Goal: Task Accomplishment & Management: Use online tool/utility

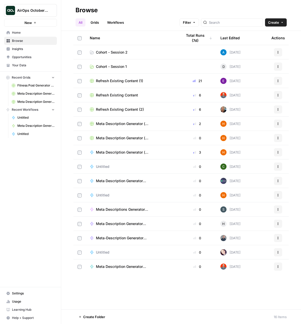
click at [29, 65] on span "Your Data" at bounding box center [33, 65] width 43 height 5
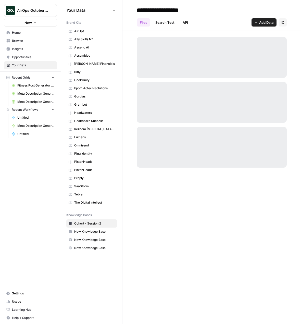
click at [81, 30] on span "AirOps" at bounding box center [94, 31] width 41 height 5
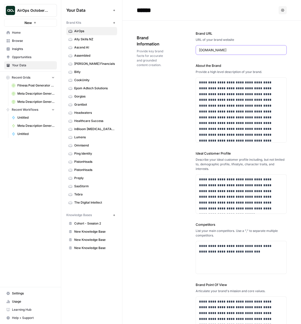
click at [219, 51] on input "[DOMAIN_NAME]" at bounding box center [241, 49] width 84 height 5
click at [220, 51] on input "[DOMAIN_NAME]" at bounding box center [241, 49] width 84 height 5
drag, startPoint x: 222, startPoint y: 51, endPoint x: 187, endPoint y: 52, distance: 35.0
click at [187, 52] on div "**********" at bounding box center [212, 192] width 150 height 343
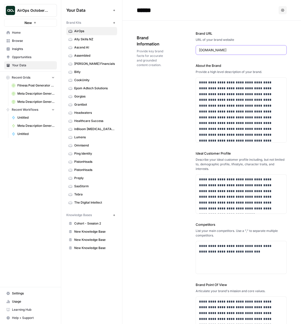
click at [204, 49] on input "[DOMAIN_NAME]" at bounding box center [241, 49] width 84 height 5
click at [156, 73] on div "Brand Information Provide key brand facts for accurate and grounded content cre…" at bounding box center [152, 50] width 30 height 53
click at [114, 23] on icon "button" at bounding box center [114, 22] width 3 height 3
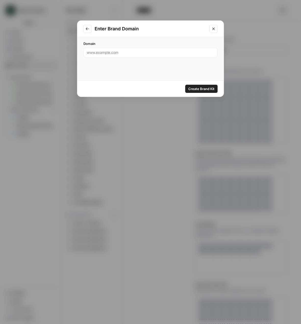
click at [215, 29] on icon "Close modal" at bounding box center [213, 29] width 4 height 4
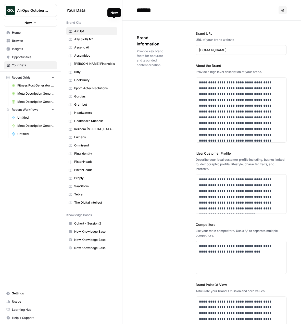
click at [114, 22] on icon "button" at bounding box center [114, 23] width 2 height 2
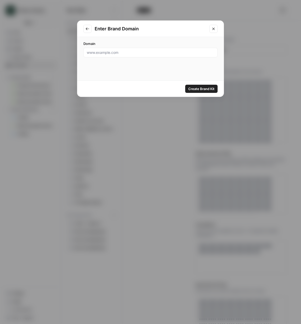
drag, startPoint x: 215, startPoint y: 28, endPoint x: 184, endPoint y: 31, distance: 31.5
click at [191, 31] on div "Enter Brand Domain" at bounding box center [150, 29] width 146 height 16
paste input "[URL][DOMAIN_NAME]"
type input "[URL][DOMAIN_NAME]"
click at [108, 51] on input "[URL][DOMAIN_NAME]" at bounding box center [151, 52] width 128 height 5
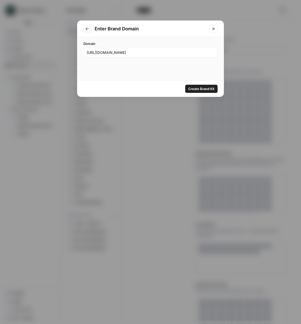
click at [200, 89] on span "Create Brand Kit" at bounding box center [201, 88] width 26 height 5
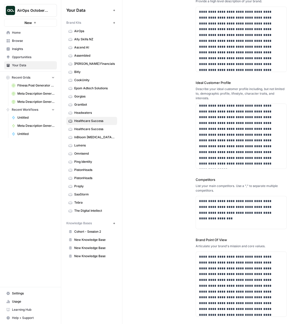
scroll to position [77, 0]
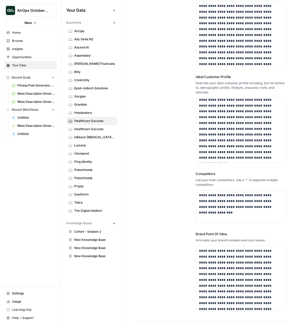
click at [103, 130] on span "Healthcare Success" at bounding box center [94, 129] width 41 height 5
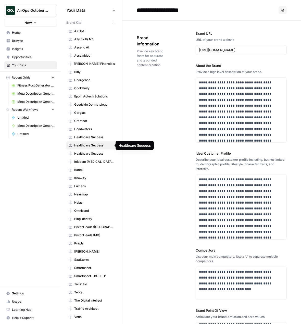
click at [107, 144] on span "Healthcare Success" at bounding box center [94, 145] width 41 height 5
click at [197, 9] on input "**********" at bounding box center [176, 10] width 82 height 10
type input "**********"
click at [171, 101] on div "**********" at bounding box center [212, 209] width 150 height 377
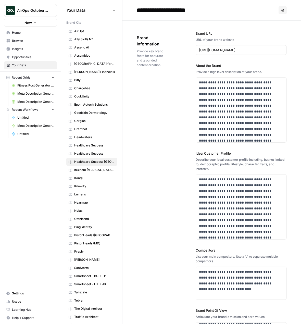
click at [35, 40] on span "Browse" at bounding box center [33, 41] width 43 height 5
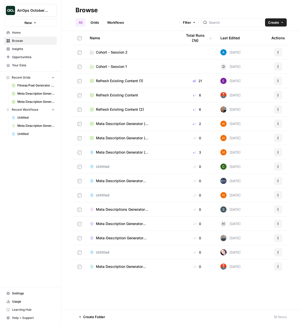
click at [115, 53] on span "Cohort - Session 2" at bounding box center [112, 52] width 32 height 5
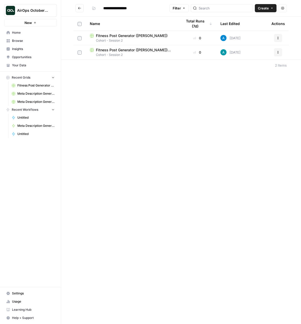
click at [269, 9] on button "Create" at bounding box center [266, 8] width 22 height 8
click at [251, 19] on span "Grid" at bounding box center [256, 20] width 29 height 5
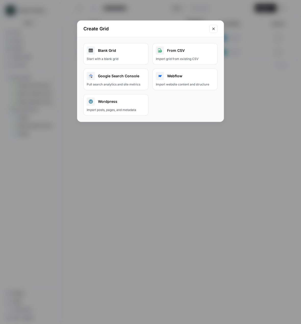
click at [105, 52] on div "Blank Grid" at bounding box center [116, 50] width 58 height 8
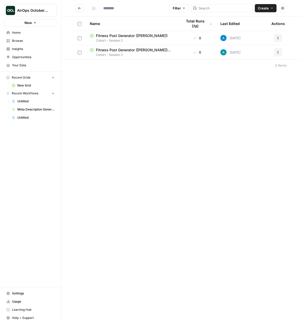
type input "**********"
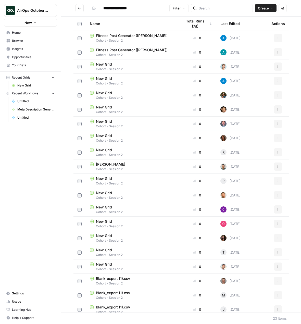
click at [273, 9] on icon "button" at bounding box center [271, 8] width 3 height 3
click at [253, 21] on span "Grid" at bounding box center [256, 20] width 29 height 5
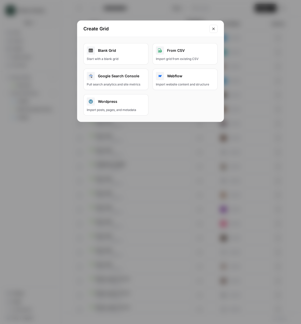
click at [177, 53] on div "From CSV" at bounding box center [185, 50] width 58 height 8
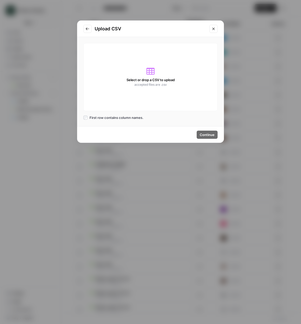
click at [88, 29] on icon "Go to previous step" at bounding box center [87, 28] width 3 height 3
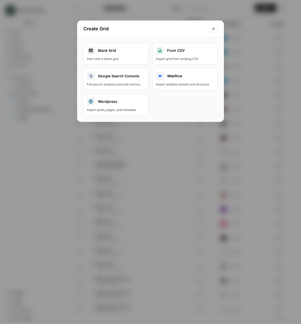
click at [172, 49] on div "From CSV" at bounding box center [185, 50] width 58 height 8
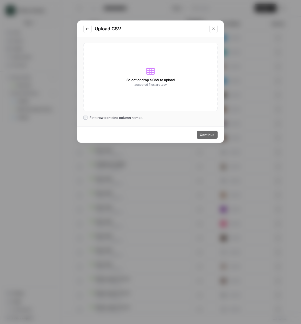
click at [151, 72] on icon at bounding box center [150, 71] width 8 height 8
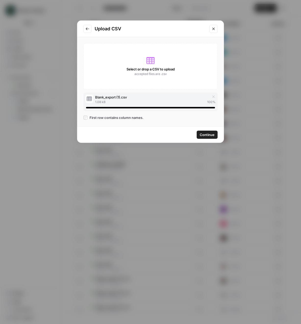
click at [208, 136] on span "Continue" at bounding box center [207, 134] width 15 height 5
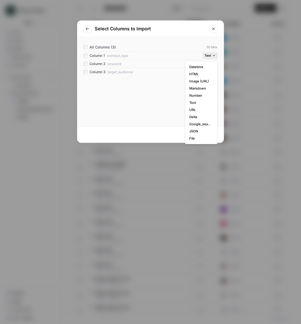
click at [216, 54] on button "Text" at bounding box center [210, 55] width 15 height 7
click at [152, 103] on div "All Columns (3) 50 Max Column 1 workout_type Text Column 2 keyword Text Column …" at bounding box center [150, 81] width 146 height 89
click at [210, 132] on div "Continue" at bounding box center [207, 134] width 15 height 5
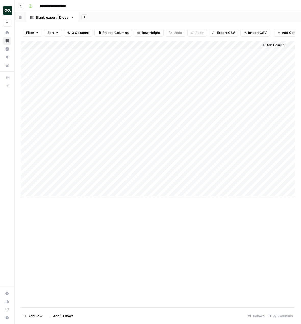
click at [275, 47] on span "Add Column" at bounding box center [276, 45] width 18 height 5
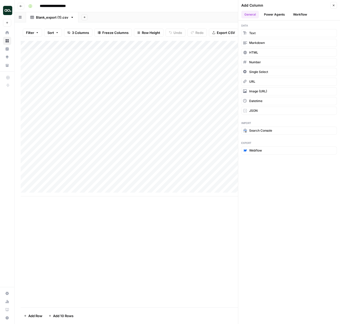
click at [297, 12] on button "Workflow" at bounding box center [300, 15] width 20 height 8
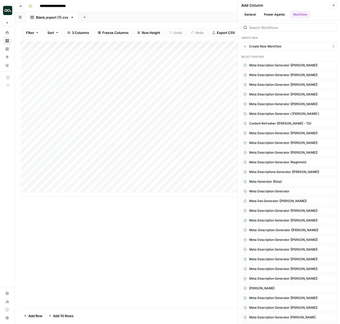
click at [271, 44] on span "Create New Workflow" at bounding box center [265, 46] width 32 height 5
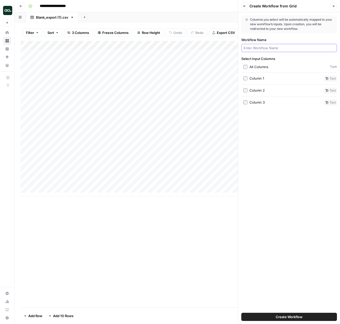
click at [271, 47] on input "Workflow Name" at bounding box center [289, 47] width 91 height 5
type input "f"
type input "T"
type input "Fitness Post Generator"
click at [292, 319] on span "Create Workflow" at bounding box center [289, 316] width 27 height 5
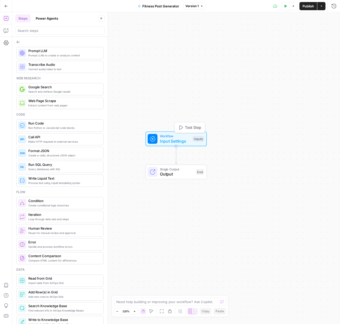
click at [176, 140] on span "Input Settings" at bounding box center [175, 141] width 30 height 6
click at [297, 96] on button "Add Field" at bounding box center [284, 98] width 85 height 8
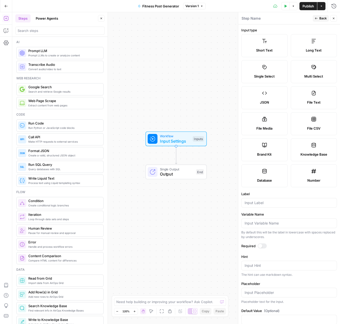
click at [258, 148] on label "Brand Kit" at bounding box center [264, 149] width 46 height 23
type input "Brand Kit"
type input "brand_kit"
click at [259, 246] on div at bounding box center [260, 246] width 4 height 4
click at [306, 18] on span "Back" at bounding box center [322, 18] width 7 height 5
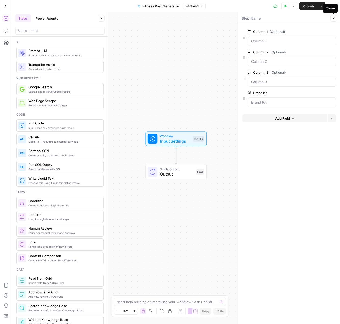
click at [306, 17] on button "Close" at bounding box center [333, 18] width 7 height 7
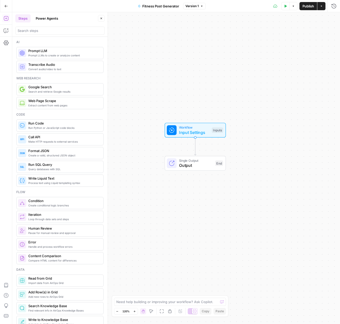
drag, startPoint x: 252, startPoint y: 178, endPoint x: 271, endPoint y: 169, distance: 21.0
click at [271, 169] on div "Workflow Input Settings Inputs Single Output Output End" at bounding box center [176, 168] width 328 height 312
click at [25, 18] on button "Steps" at bounding box center [22, 18] width 15 height 8
click at [43, 55] on span "Prompt LLMs to create or analyze content" at bounding box center [63, 55] width 71 height 4
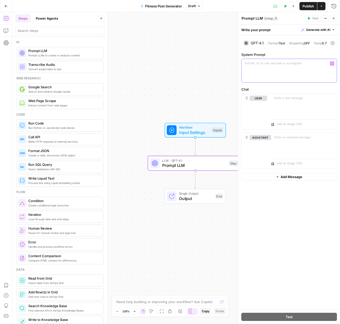
click at [257, 62] on p at bounding box center [289, 63] width 89 height 5
click at [306, 30] on span "Generate with AI" at bounding box center [318, 30] width 24 height 5
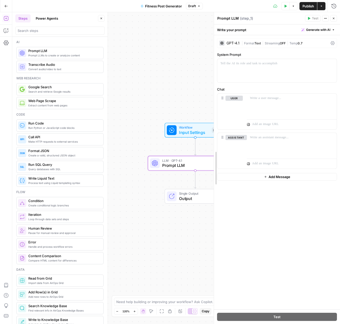
drag, startPoint x: 238, startPoint y: 64, endPoint x: 213, endPoint y: 64, distance: 24.7
click at [306, 28] on span "Generate with AI" at bounding box center [318, 30] width 24 height 5
click at [299, 46] on div "Use AI to build your prompt" at bounding box center [312, 46] width 39 height 5
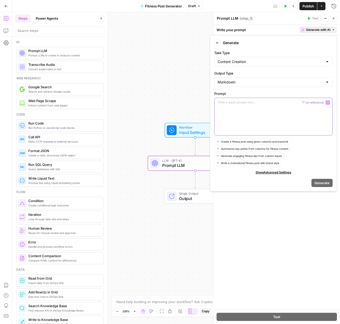
click at [237, 106] on div at bounding box center [274, 116] width 118 height 37
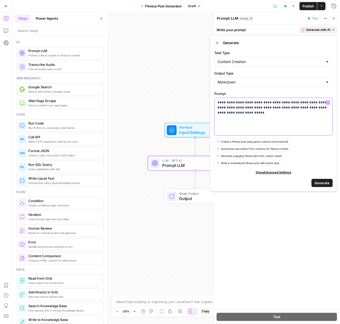
click at [240, 112] on p "**********" at bounding box center [274, 107] width 112 height 15
click at [219, 104] on p "**********" at bounding box center [274, 107] width 112 height 15
click at [231, 121] on div "**********" at bounding box center [274, 116] width 118 height 37
click at [306, 113] on div "**********" at bounding box center [274, 116] width 118 height 37
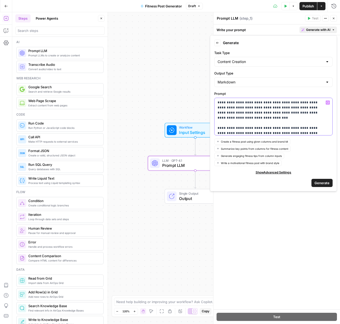
click at [270, 107] on p "**********" at bounding box center [272, 125] width 108 height 51
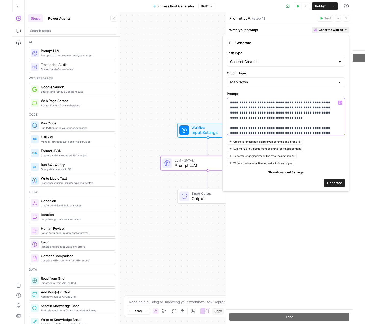
scroll to position [18, 0]
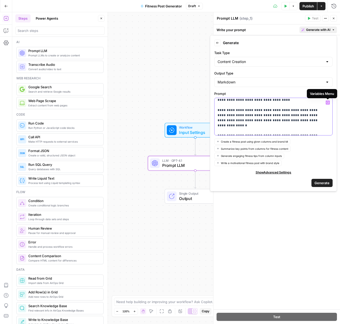
click at [306, 103] on icon "button" at bounding box center [328, 102] width 3 height 3
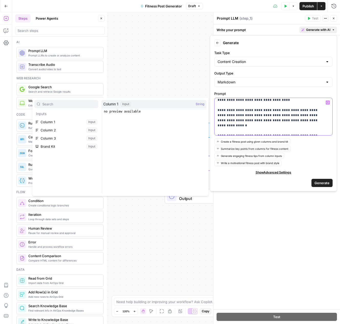
click at [306, 103] on icon "button" at bounding box center [328, 102] width 3 height 3
click at [281, 190] on div "**********" at bounding box center [273, 113] width 127 height 156
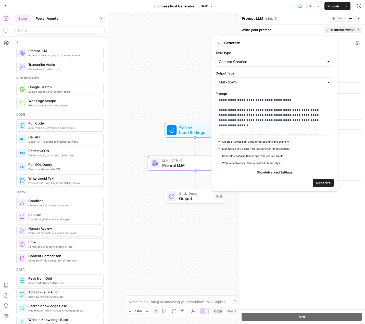
click at [306, 182] on span "Generate" at bounding box center [323, 182] width 15 height 5
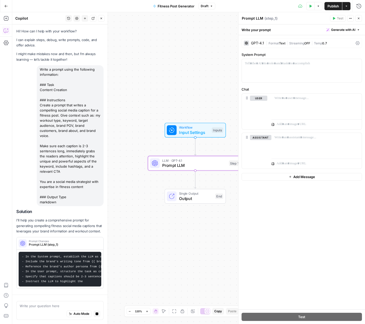
click at [278, 42] on span "Format" at bounding box center [274, 43] width 10 height 4
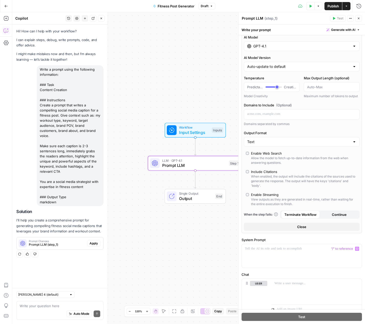
scroll to position [0, 0]
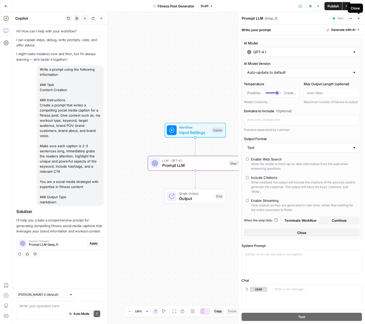
click at [306, 17] on icon "button" at bounding box center [358, 18] width 3 height 3
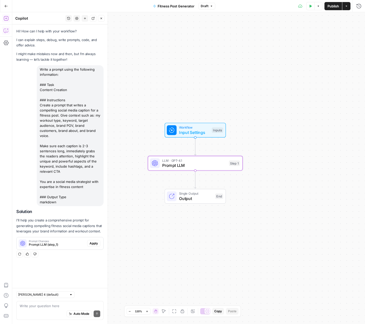
click at [7, 19] on icon "button" at bounding box center [6, 18] width 5 height 5
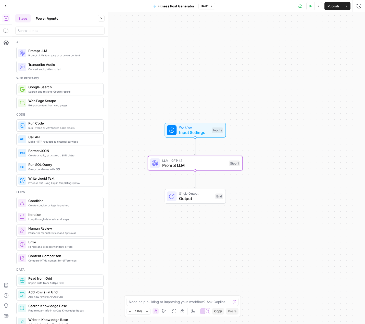
click at [23, 19] on button "Steps" at bounding box center [22, 18] width 15 height 8
click at [179, 165] on span "Prompt LLM" at bounding box center [194, 165] width 64 height 6
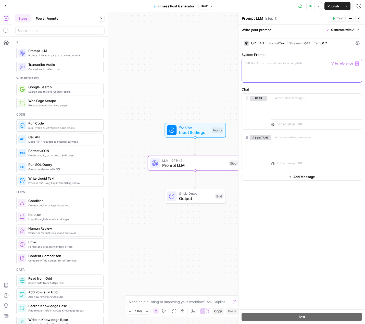
click at [257, 63] on p at bounding box center [302, 63] width 114 height 5
drag, startPoint x: 292, startPoint y: 227, endPoint x: 218, endPoint y: 196, distance: 80.2
click at [292, 227] on div "GPT-4.1 | Format Text | Streaming OFF | Temp 0.7 System Prompt “/” to reference…" at bounding box center [302, 172] width 127 height 274
click at [264, 64] on p at bounding box center [302, 63] width 114 height 5
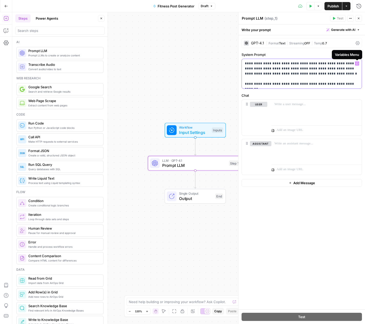
click at [306, 62] on icon "button" at bounding box center [357, 63] width 3 height 2
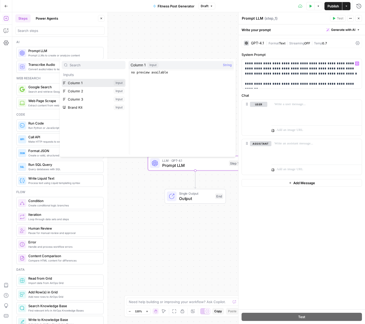
click at [119, 82] on button "Select variable Column 1" at bounding box center [94, 83] width 64 height 8
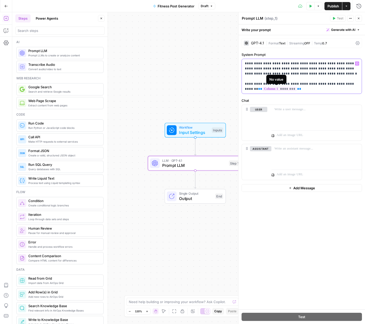
drag, startPoint x: 315, startPoint y: 89, endPoint x: 260, endPoint y: 88, distance: 54.6
click at [260, 88] on p "**********" at bounding box center [302, 76] width 114 height 31
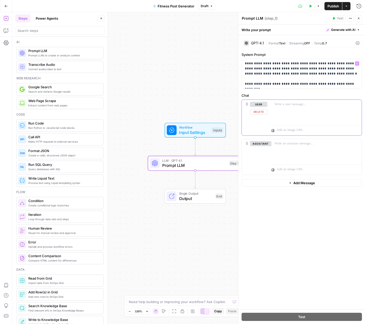
click at [260, 104] on button "user" at bounding box center [258, 104] width 17 height 5
click at [306, 28] on span "Generate with AI" at bounding box center [343, 30] width 24 height 5
click at [306, 43] on span "Generate" at bounding box center [335, 41] width 41 height 5
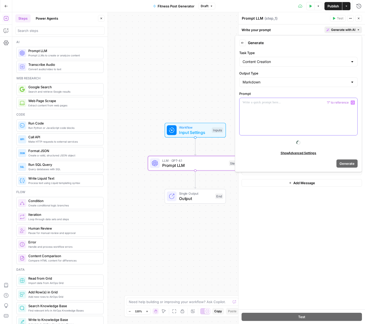
click at [255, 103] on p at bounding box center [299, 102] width 112 height 5
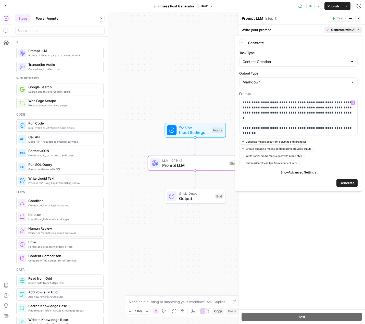
click at [294, 141] on span "Generate fitness post from columns and brand kit" at bounding box center [276, 142] width 60 height 4
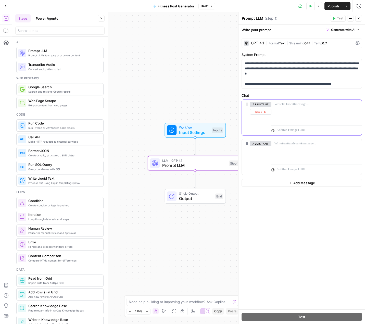
click at [261, 102] on button "assistant" at bounding box center [260, 104] width 21 height 5
click at [306, 103] on icon "button" at bounding box center [357, 104] width 3 height 2
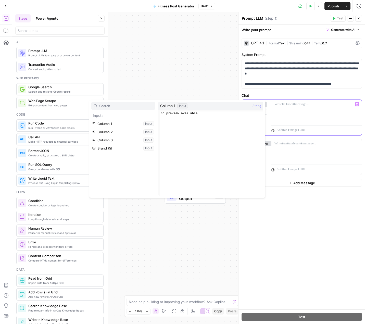
click at [306, 110] on div at bounding box center [316, 111] width 90 height 23
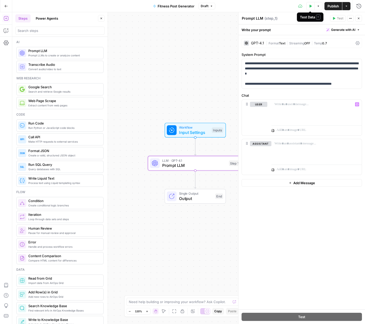
click at [306, 7] on icon "button" at bounding box center [310, 6] width 3 height 3
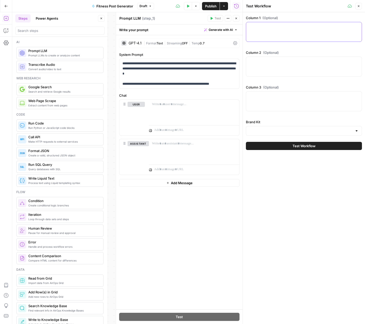
click at [267, 26] on textarea "Column 1 (Optional)" at bounding box center [303, 26] width 109 height 5
click at [251, 26] on textarea "Column 1 (Optional)" at bounding box center [303, 26] width 109 height 5
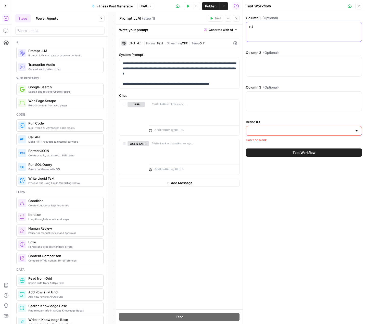
type textarea "r"
type textarea "Running"
click at [253, 64] on textarea "Column 2 (Optional)" at bounding box center [303, 61] width 109 height 5
paste textarea "endurance cardio"
type textarea "endurance cardio"
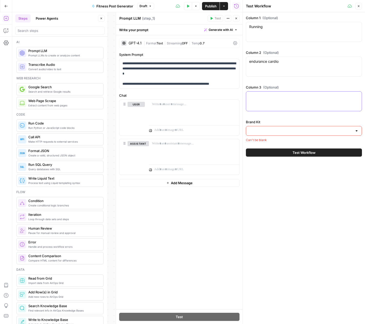
click at [259, 98] on textarea "Column 3 (Optional)" at bounding box center [303, 96] width 109 height 5
paste textarea "marathon runners, fitness enthusiasts"
type textarea "marathon runners, fitness enthusiasts"
click at [306, 133] on div at bounding box center [304, 131] width 116 height 10
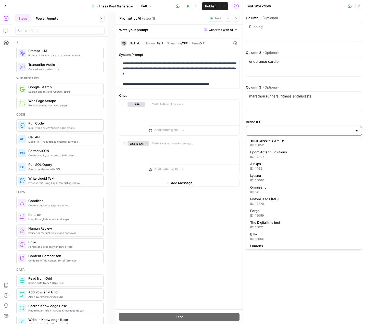
scroll to position [82, 0]
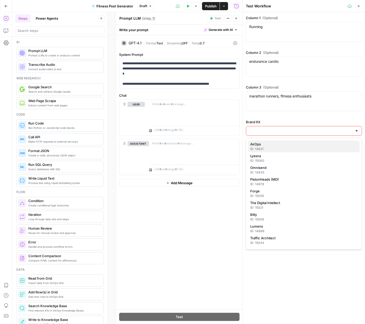
click at [286, 145] on span "AirOps" at bounding box center [302, 144] width 105 height 5
type input "AirOps"
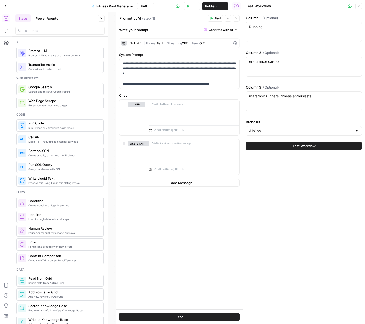
click at [306, 148] on span "Test Workflow" at bounding box center [304, 145] width 23 height 5
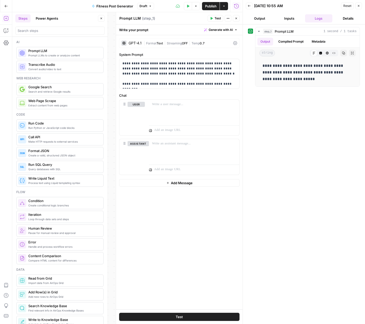
click at [25, 19] on button "Steps" at bounding box center [22, 18] width 15 height 8
click at [306, 6] on icon "button" at bounding box center [358, 5] width 3 height 3
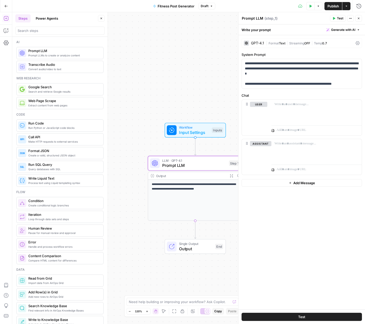
click at [306, 29] on span "Generate with AI" at bounding box center [343, 30] width 24 height 5
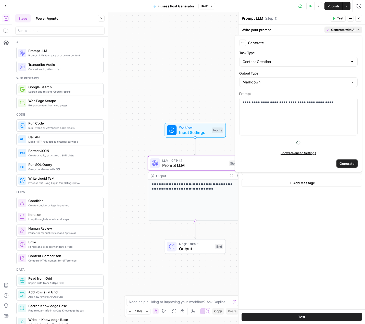
click at [306, 29] on span "Generate with AI" at bounding box center [343, 30] width 24 height 5
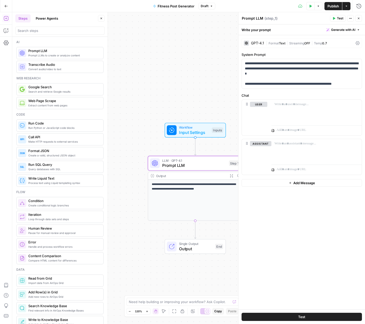
click at [306, 42] on icon at bounding box center [358, 43] width 4 height 4
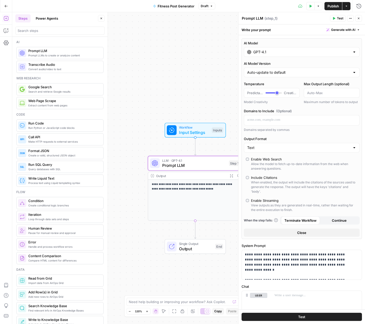
click at [306, 18] on icon "button" at bounding box center [358, 18] width 3 height 3
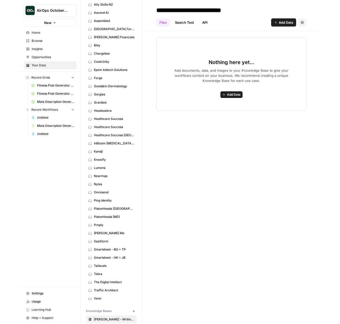
scroll to position [73, 0]
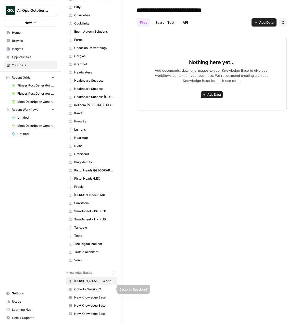
click at [98, 290] on span "Cohort - Session 2" at bounding box center [94, 289] width 41 height 5
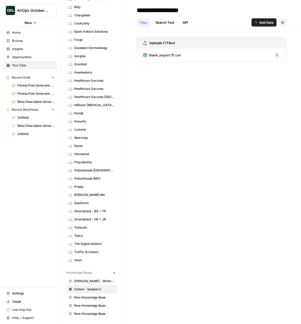
click at [173, 57] on span "Blank_export (1).csv" at bounding box center [165, 55] width 32 height 5
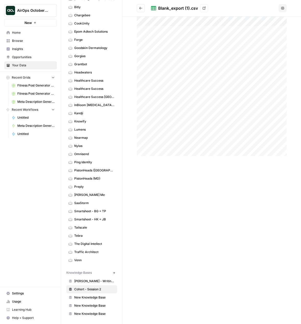
click at [203, 9] on icon at bounding box center [204, 8] width 3 height 3
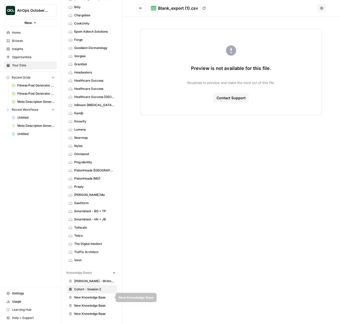
click at [97, 287] on link "Cohort - Session 2" at bounding box center [91, 289] width 51 height 8
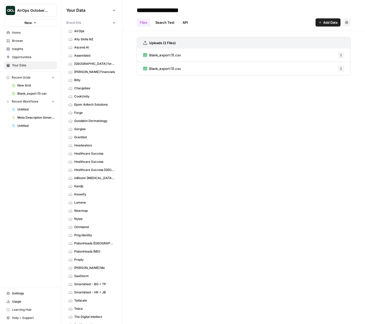
click at [168, 56] on span "Blank_export (1).csv" at bounding box center [165, 55] width 32 height 5
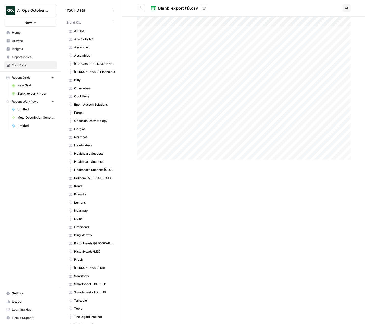
click at [155, 30] on div at bounding box center [244, 88] width 214 height 143
click at [353, 9] on icon "button" at bounding box center [352, 10] width 4 height 4
drag, startPoint x: 164, startPoint y: 30, endPoint x: 145, endPoint y: 30, distance: 19.1
click at [145, 30] on div at bounding box center [244, 88] width 214 height 143
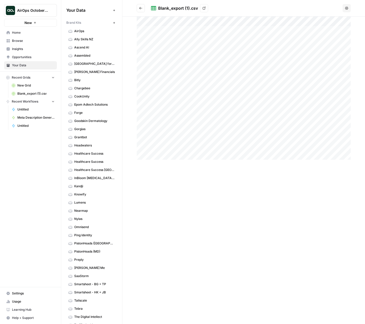
drag, startPoint x: 209, startPoint y: 27, endPoint x: 182, endPoint y: 29, distance: 26.7
click at [182, 29] on div at bounding box center [244, 88] width 214 height 143
click at [221, 24] on div "endurance cardio" at bounding box center [284, 168] width 153 height 303
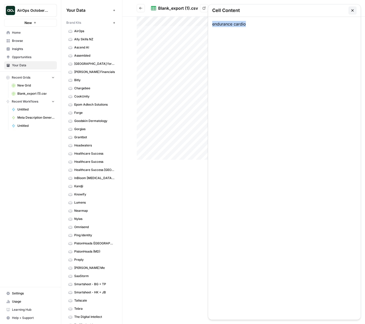
copy div "endurance cardio"
click at [193, 29] on div at bounding box center [244, 88] width 214 height 143
click at [353, 9] on icon "button" at bounding box center [352, 10] width 4 height 4
click at [266, 30] on div at bounding box center [244, 88] width 214 height 143
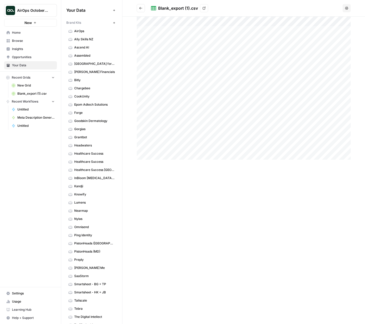
click at [266, 30] on div at bounding box center [244, 88] width 214 height 143
copy div "endurance cardio"
